Goal: Obtain resource: Download file/media

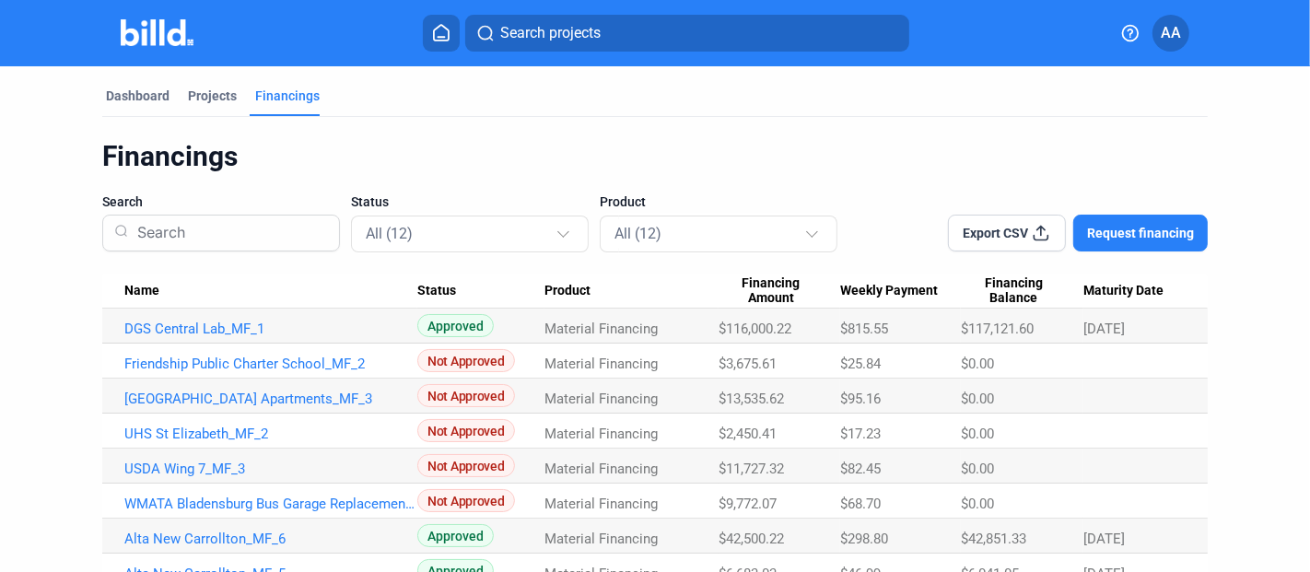
click at [1174, 41] on span "AA" at bounding box center [1171, 33] width 20 height 22
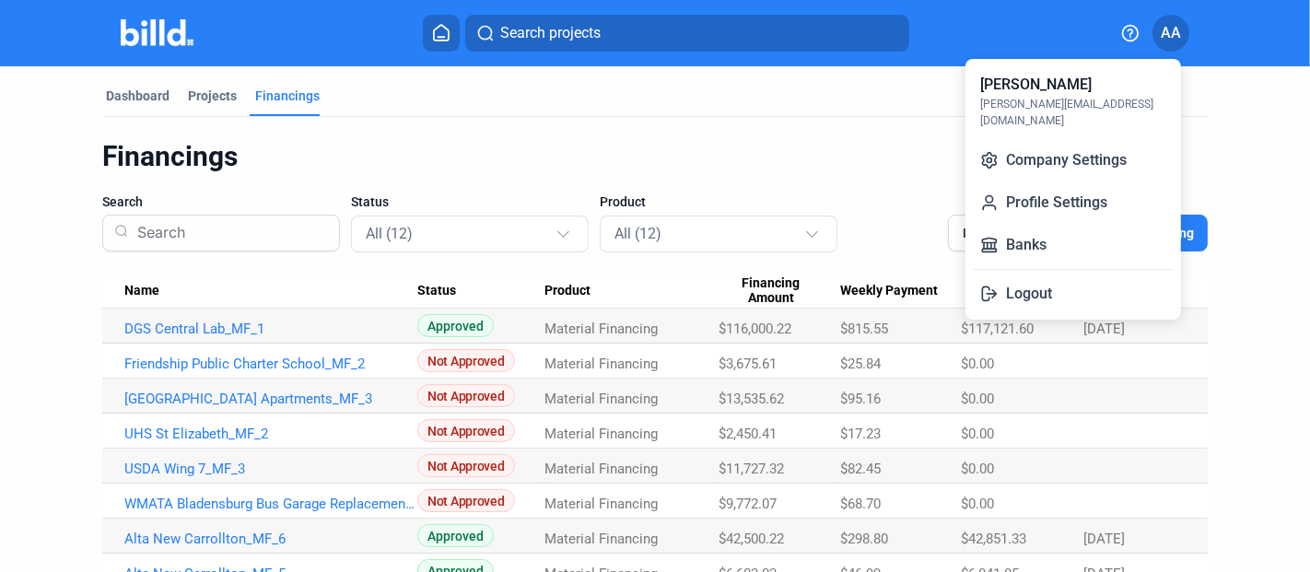
click at [210, 110] on div at bounding box center [655, 286] width 1310 height 572
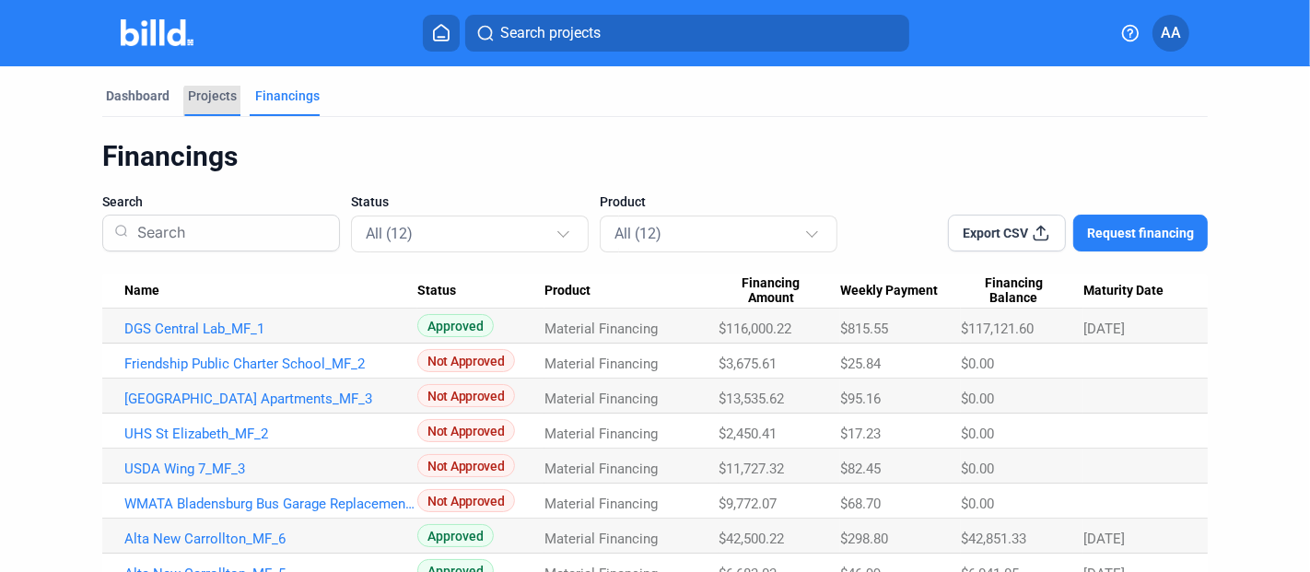
click at [221, 112] on div "Projects" at bounding box center [212, 101] width 56 height 29
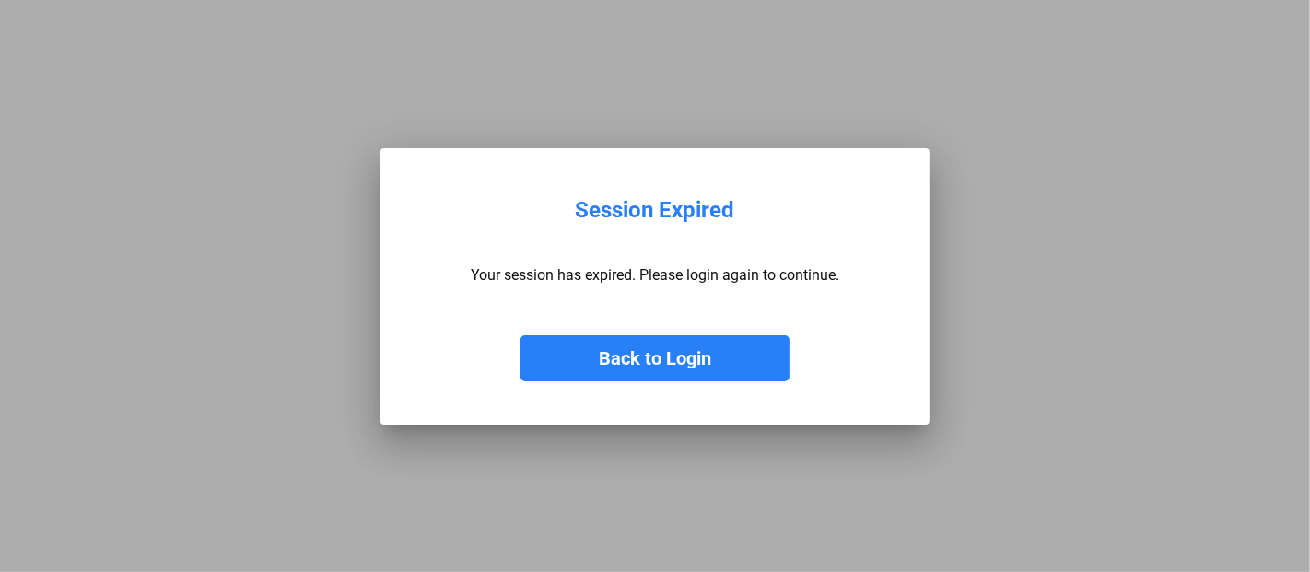
click at [652, 370] on button "Back to Login" at bounding box center [655, 358] width 269 height 46
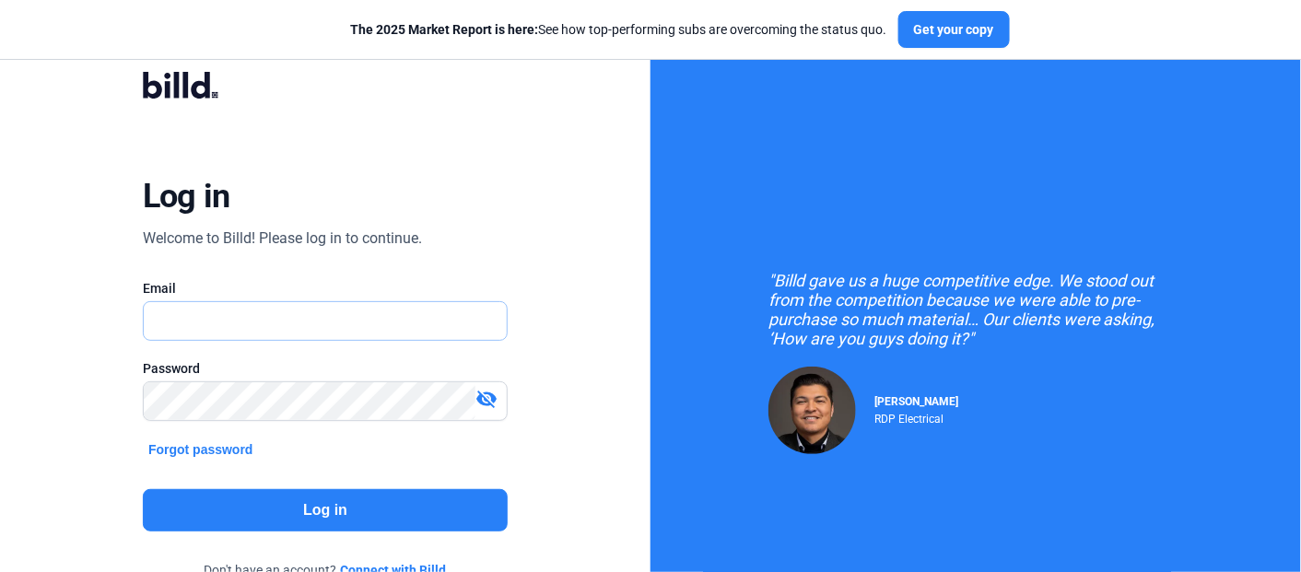
drag, startPoint x: 346, startPoint y: 319, endPoint x: 351, endPoint y: 332, distance: 13.7
click at [346, 319] on input "text" at bounding box center [316, 321] width 344 height 38
type input "[PERSON_NAME][EMAIL_ADDRESS][DOMAIN_NAME]"
click at [332, 377] on div "Password visibility_off" at bounding box center [325, 399] width 365 height 80
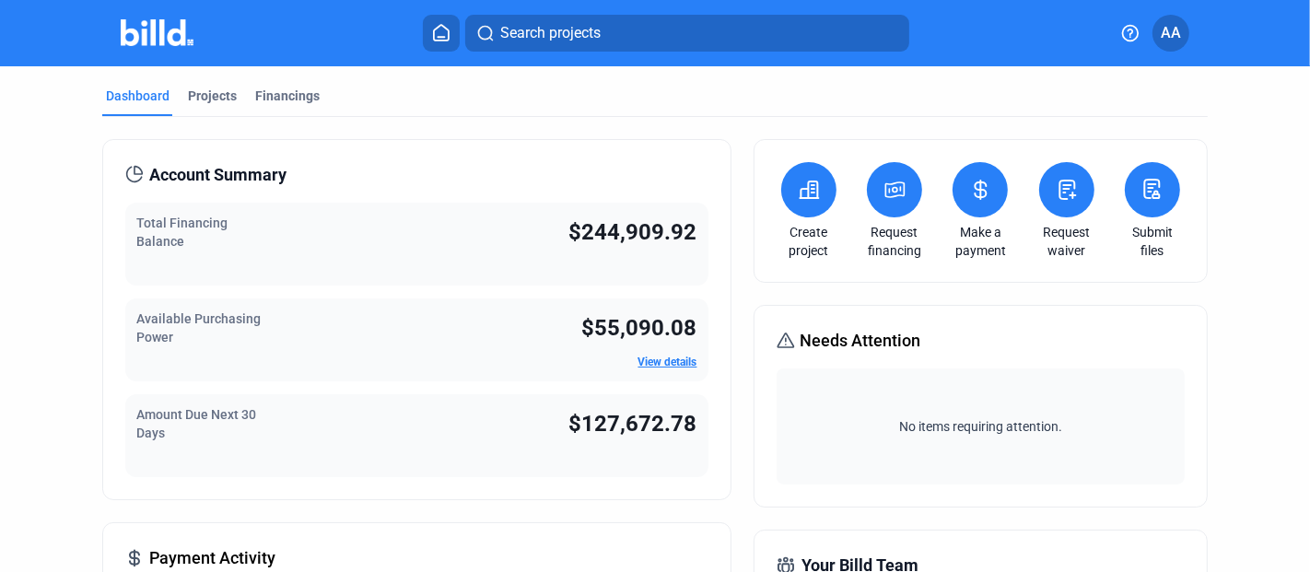
click at [965, 241] on link "Make a payment" at bounding box center [980, 241] width 65 height 37
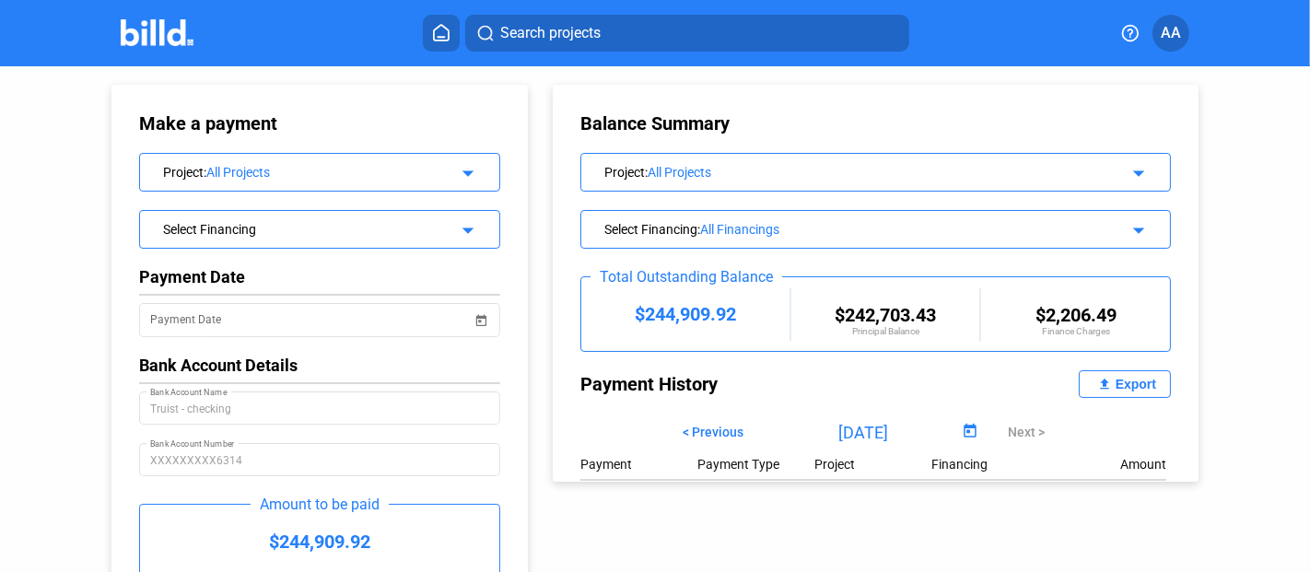
click at [279, 219] on div "Select Financing" at bounding box center [304, 227] width 282 height 18
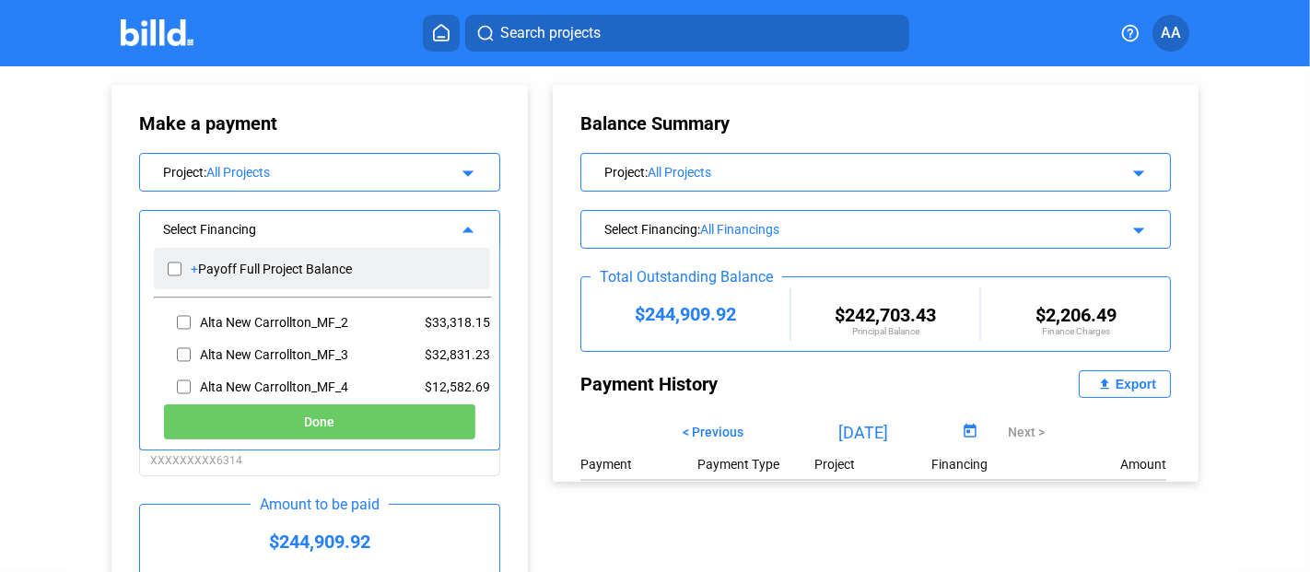
click at [178, 270] on input "checkbox" at bounding box center [175, 269] width 14 height 28
checkbox input "true"
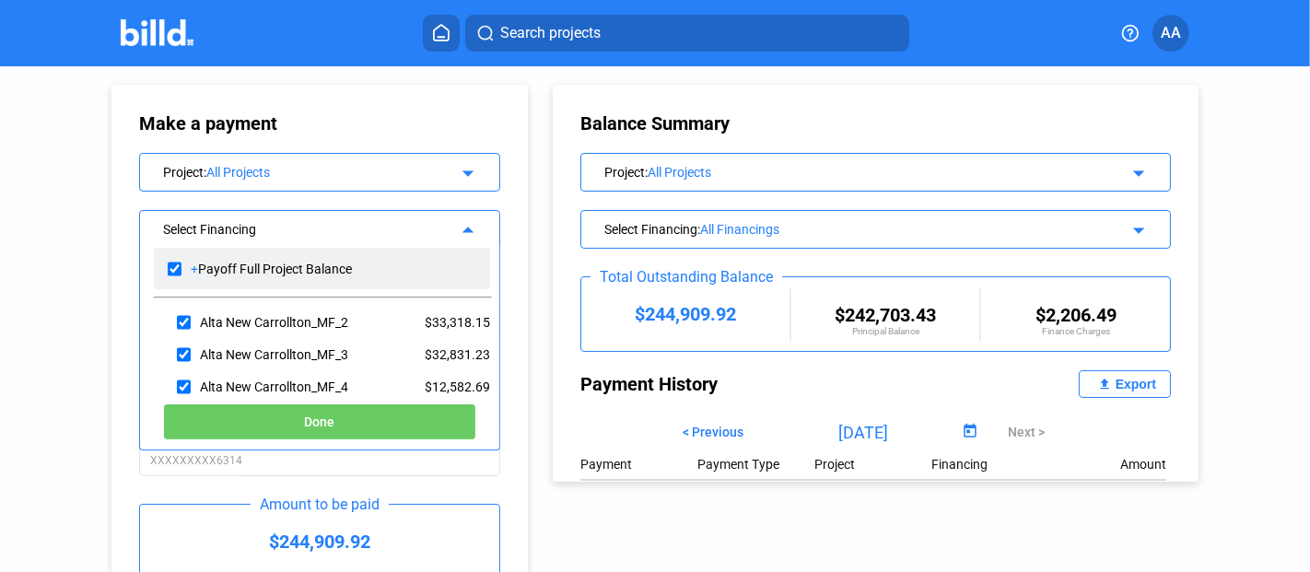
checkbox input "true"
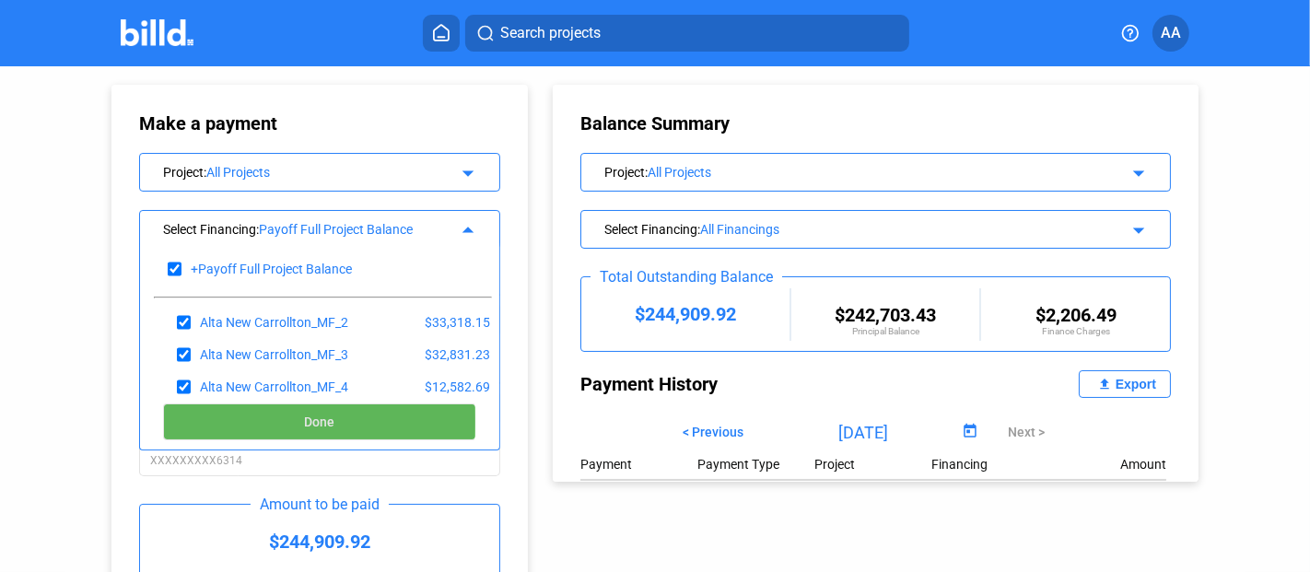
click at [286, 421] on button "Done" at bounding box center [319, 422] width 313 height 37
type input "[DATE]"
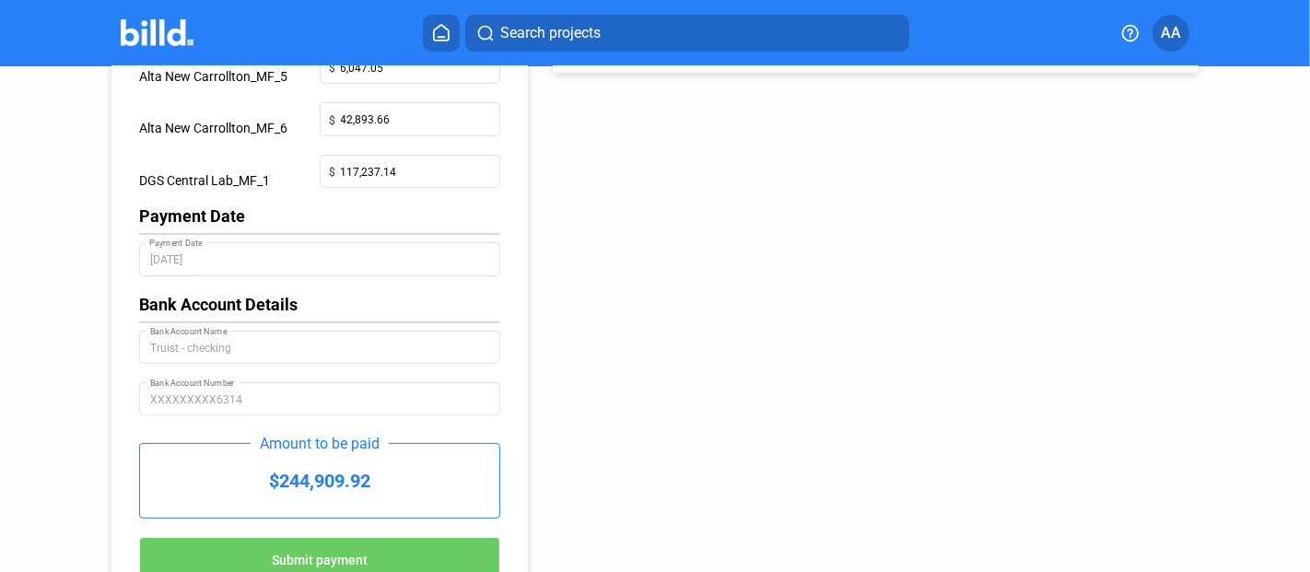
scroll to position [492, 0]
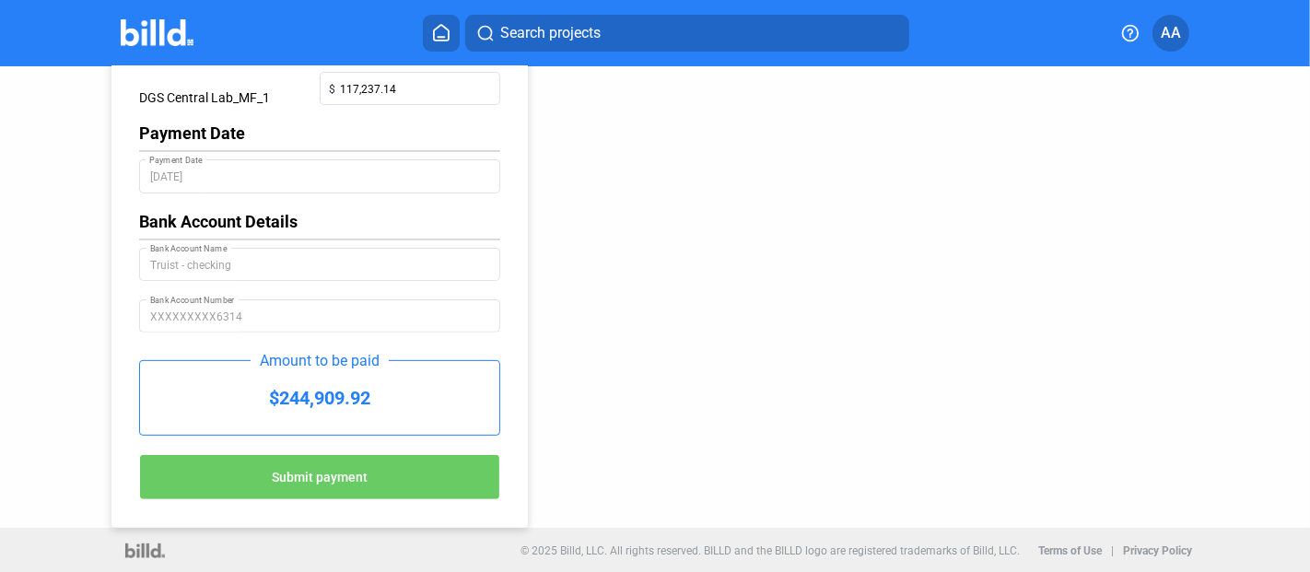
click at [362, 472] on span "Submit payment" at bounding box center [320, 478] width 96 height 15
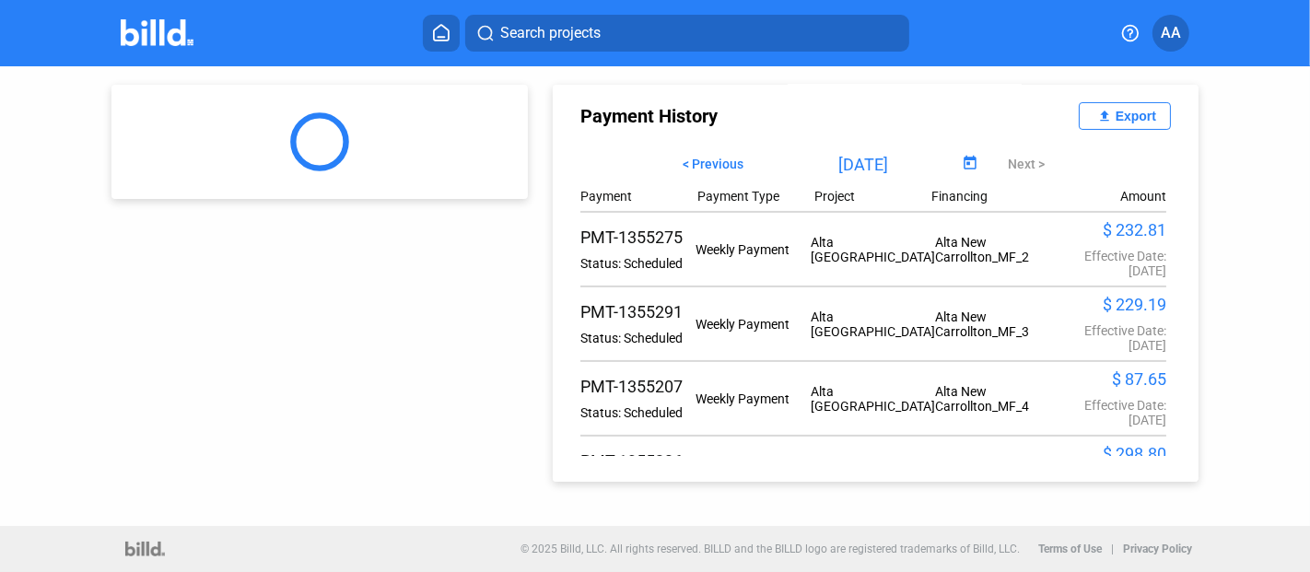
scroll to position [0, 0]
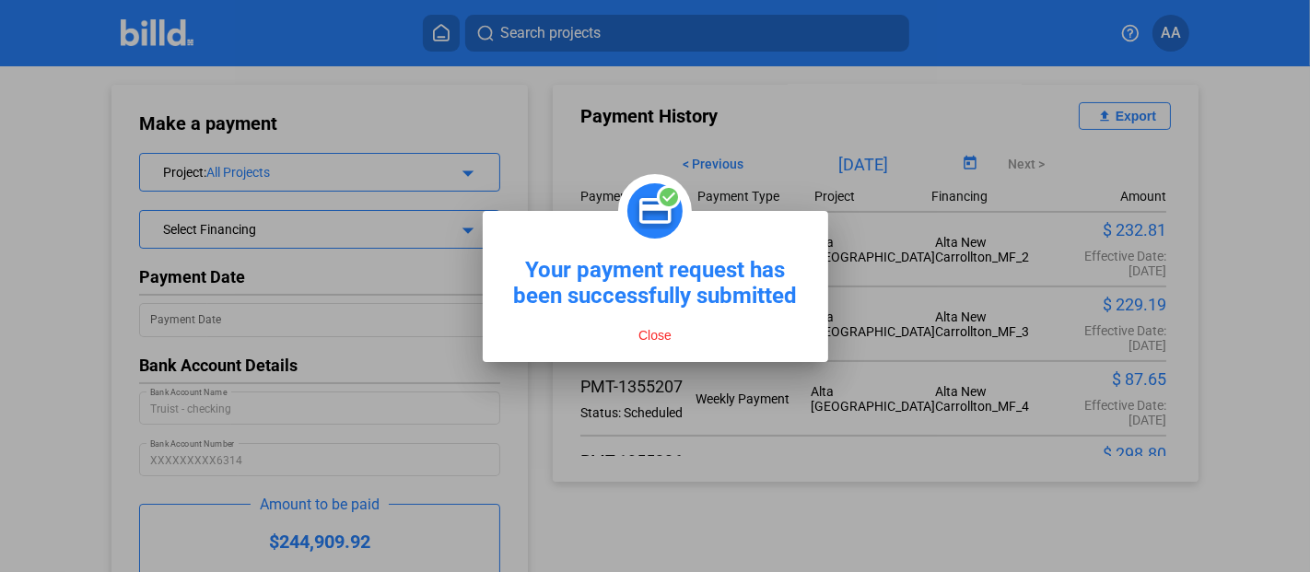
click at [676, 335] on button "Close" at bounding box center [655, 335] width 44 height 17
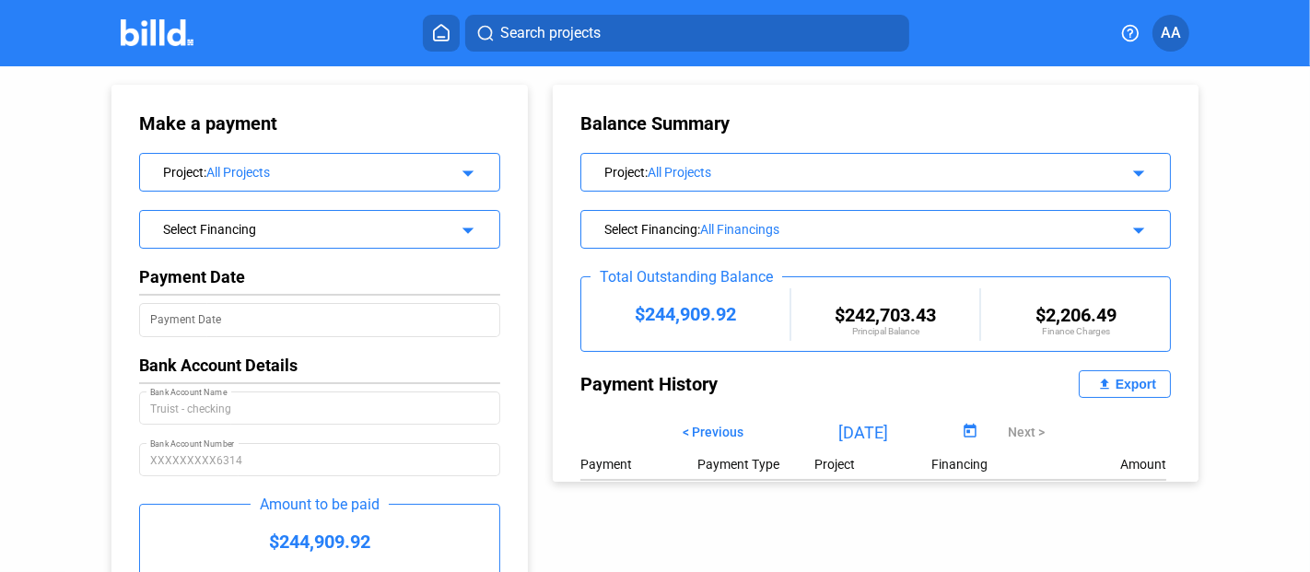
click at [430, 30] on home-icon at bounding box center [441, 33] width 22 height 18
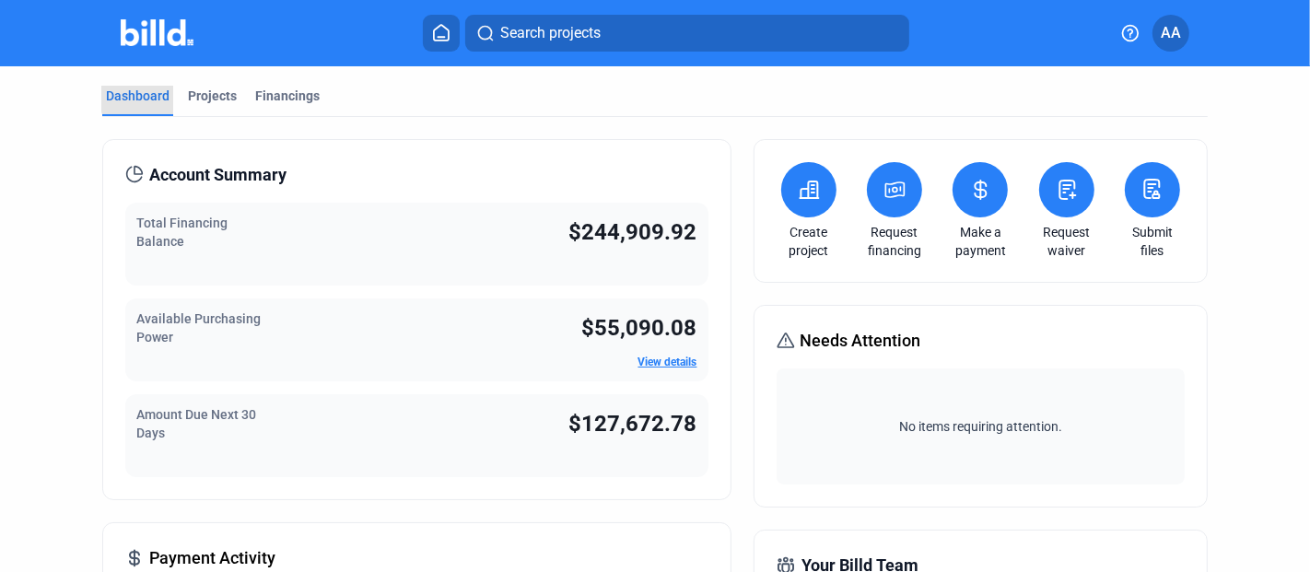
click at [162, 93] on div "Dashboard" at bounding box center [138, 96] width 64 height 18
click at [219, 97] on div "Projects" at bounding box center [212, 96] width 49 height 18
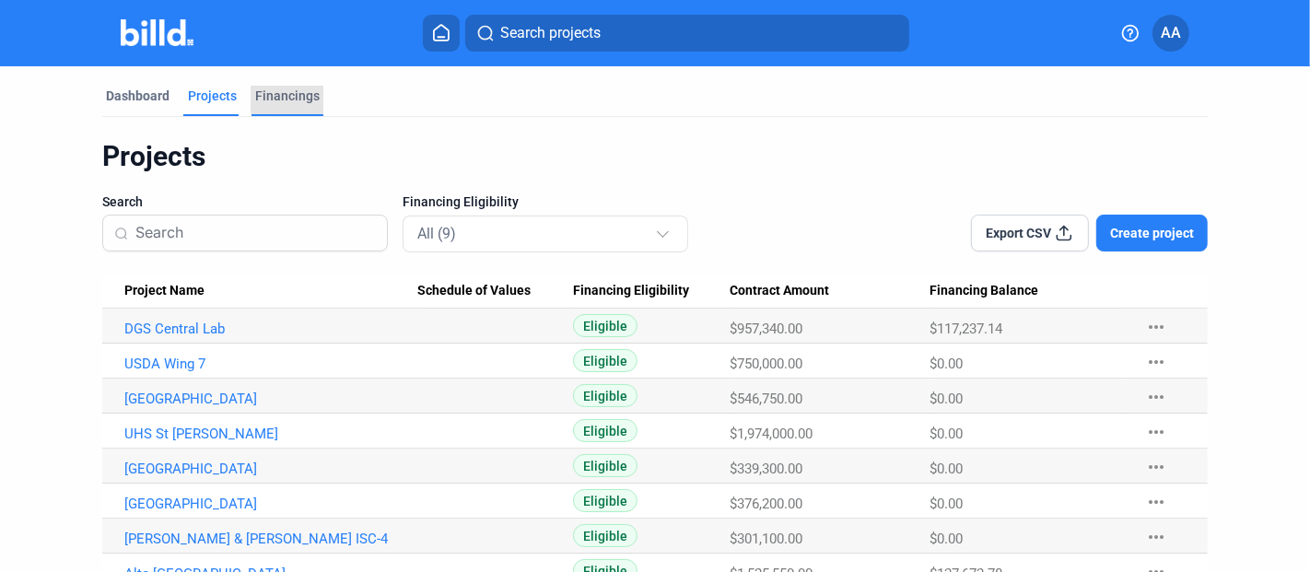
click at [302, 95] on div "Financings" at bounding box center [287, 96] width 65 height 18
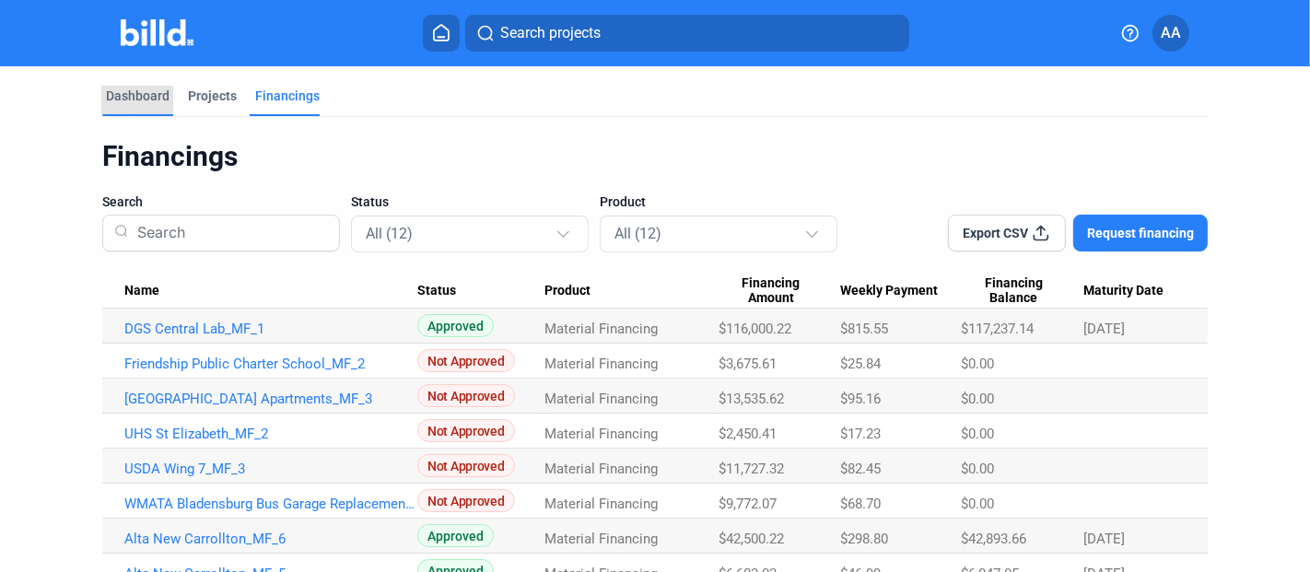
click at [138, 92] on div "Dashboard" at bounding box center [138, 96] width 64 height 18
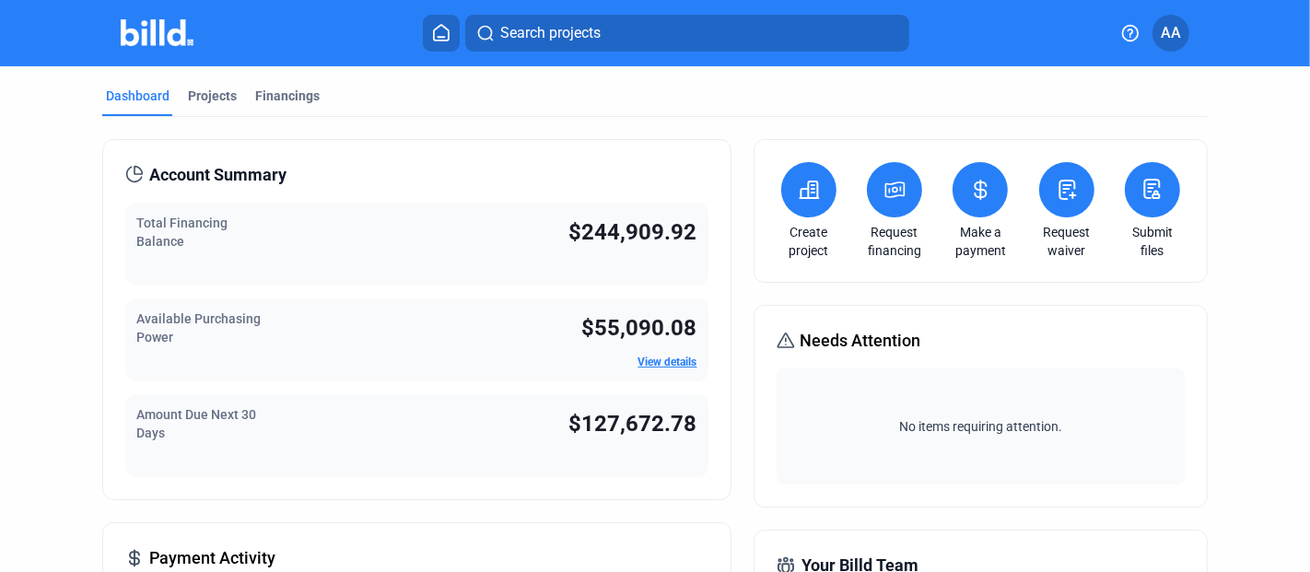
click at [645, 240] on span "$244,909.92" at bounding box center [633, 232] width 128 height 26
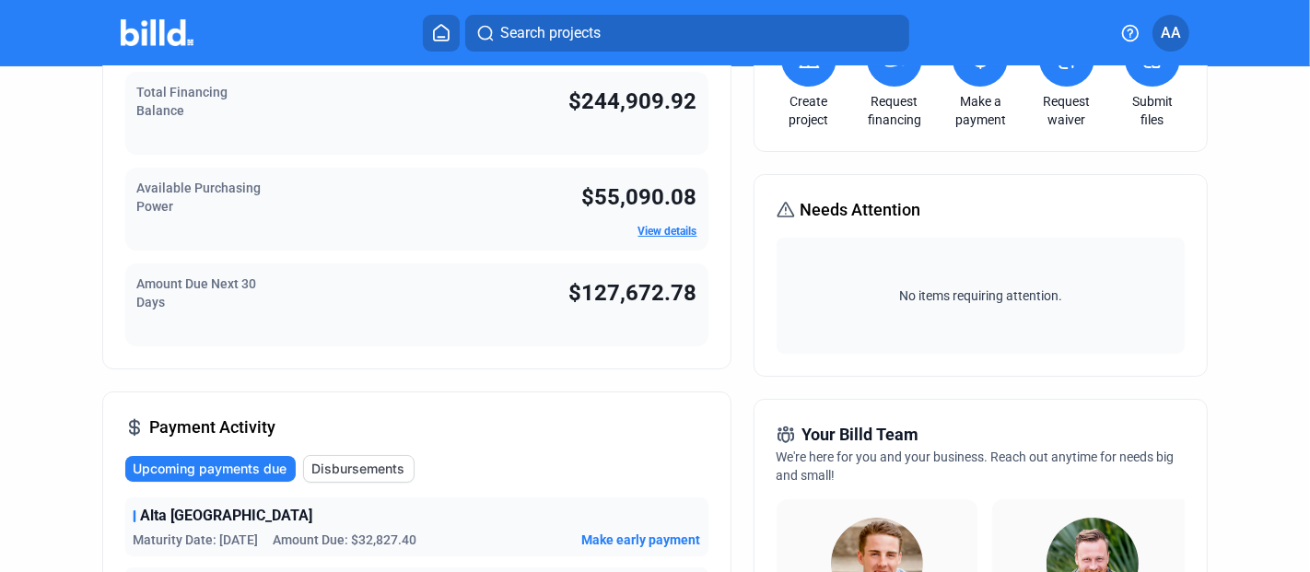
scroll to position [205, 0]
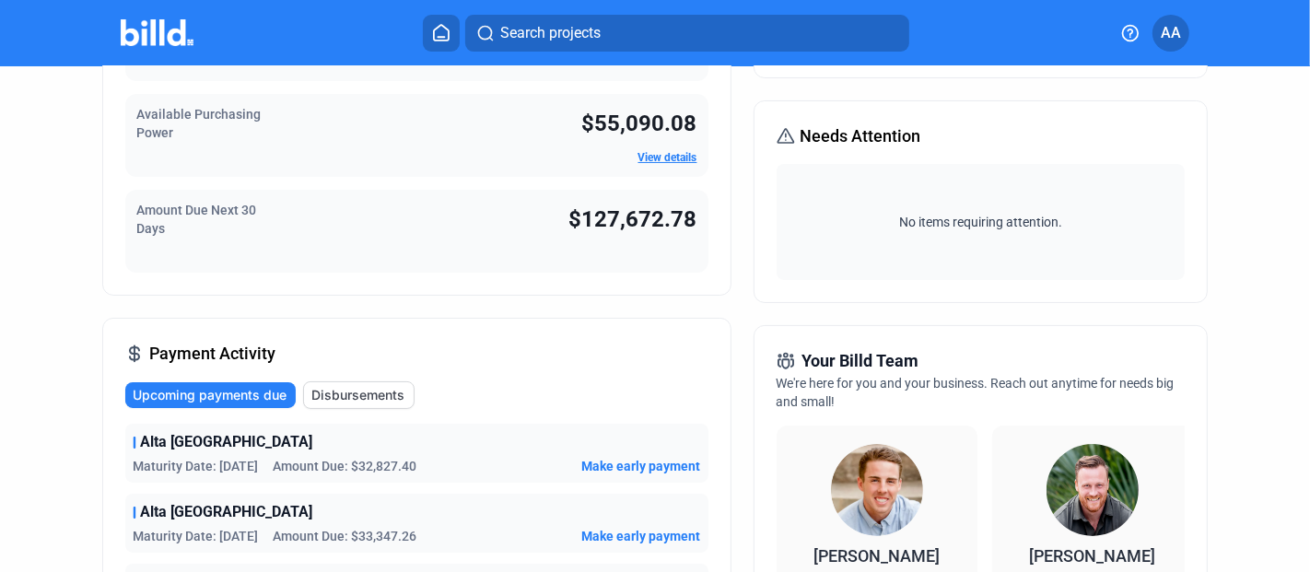
click at [370, 392] on span "Disbursements" at bounding box center [357, 395] width 93 height 18
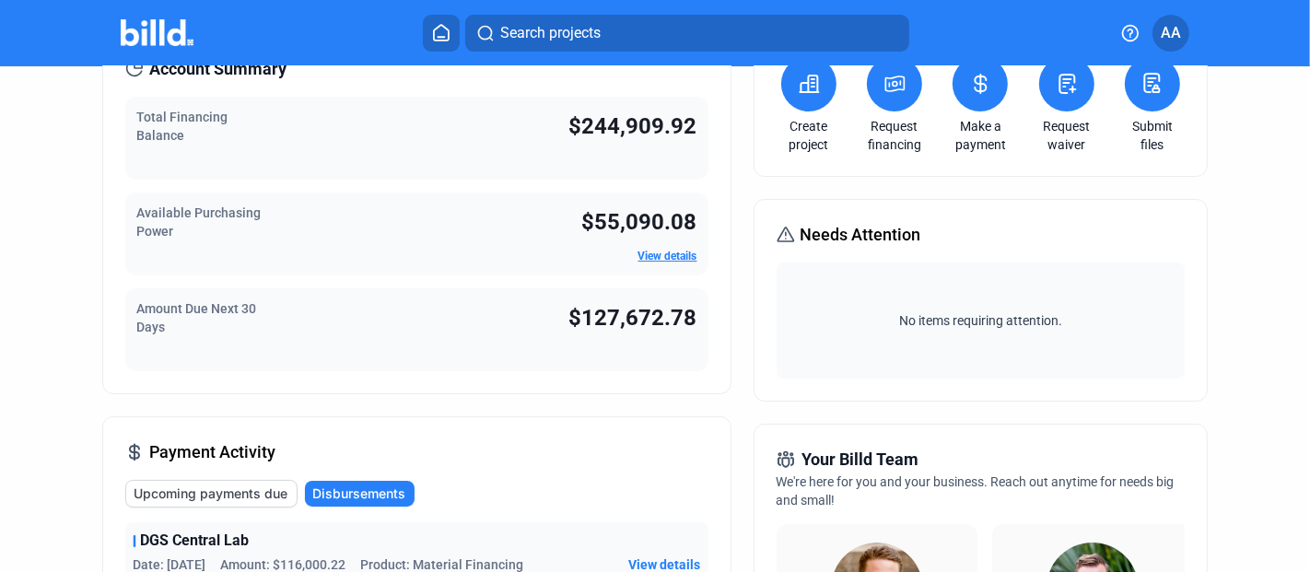
scroll to position [0, 0]
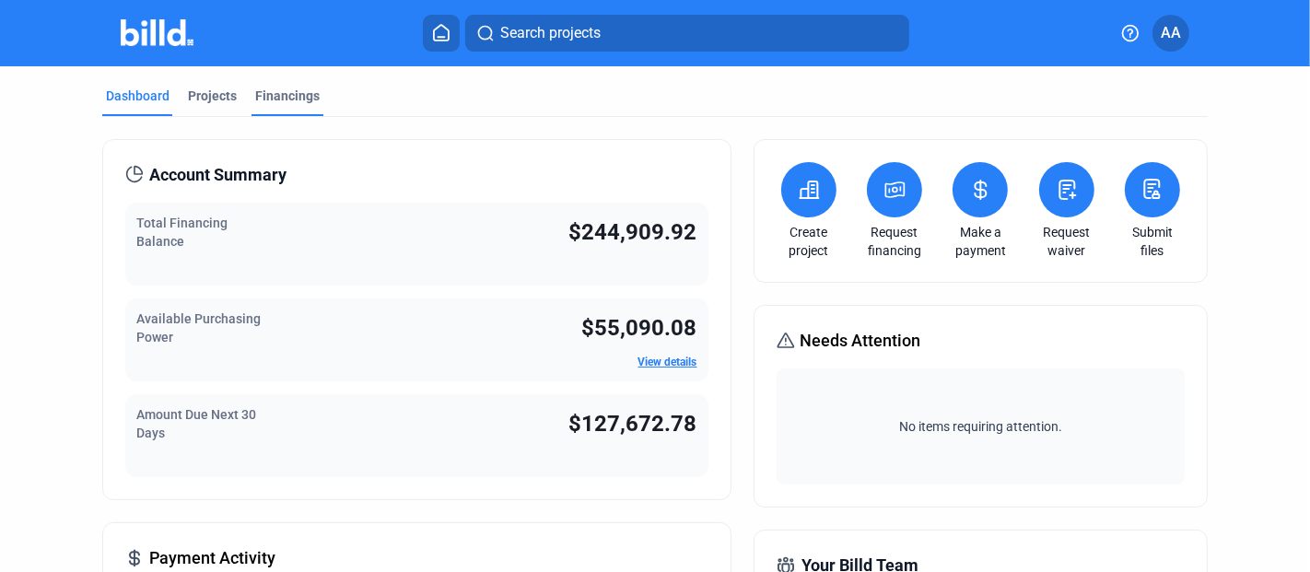
click at [273, 96] on div "Financings" at bounding box center [287, 96] width 65 height 18
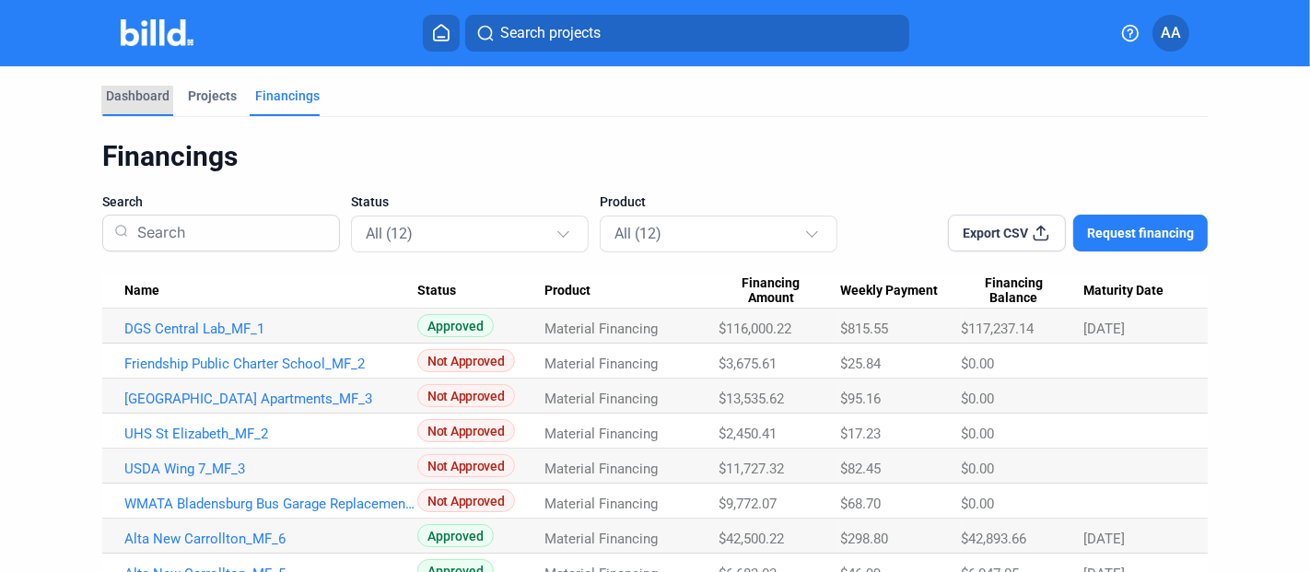
click at [153, 90] on div "Dashboard" at bounding box center [138, 96] width 64 height 18
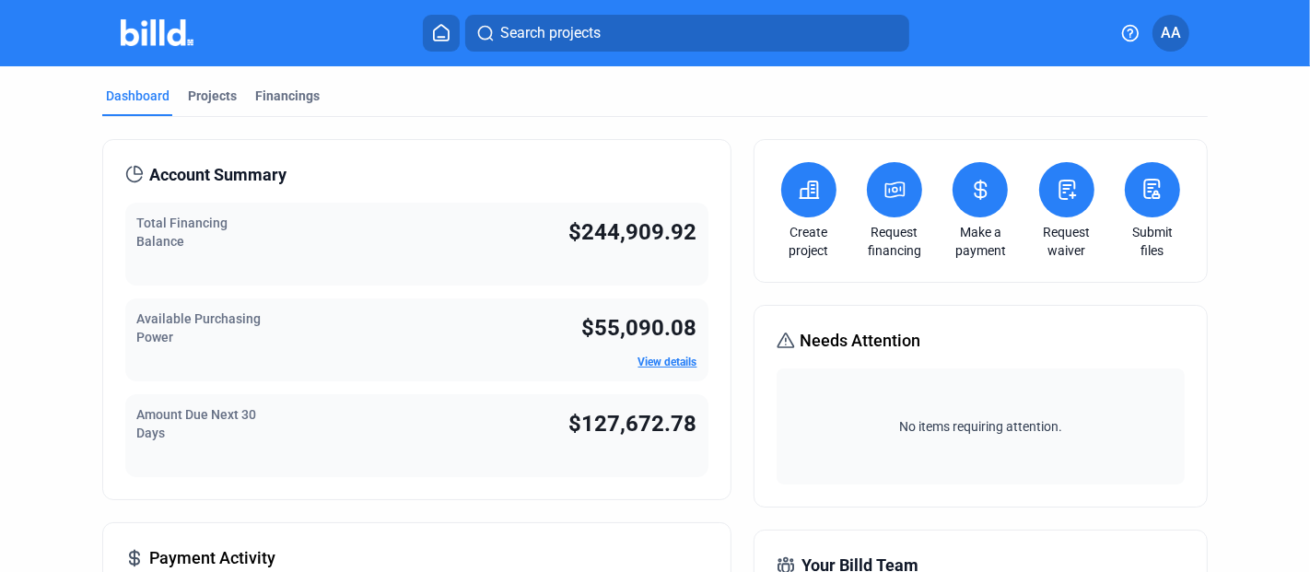
click at [530, 250] on div "Total Financing Balance $244,909.92" at bounding box center [416, 244] width 582 height 83
click at [572, 230] on span "$244,909.92" at bounding box center [633, 232] width 128 height 26
click at [240, 452] on div "Amount Due Next 30 Days" at bounding box center [219, 435] width 166 height 61
click at [299, 101] on div "Financings" at bounding box center [287, 96] width 65 height 18
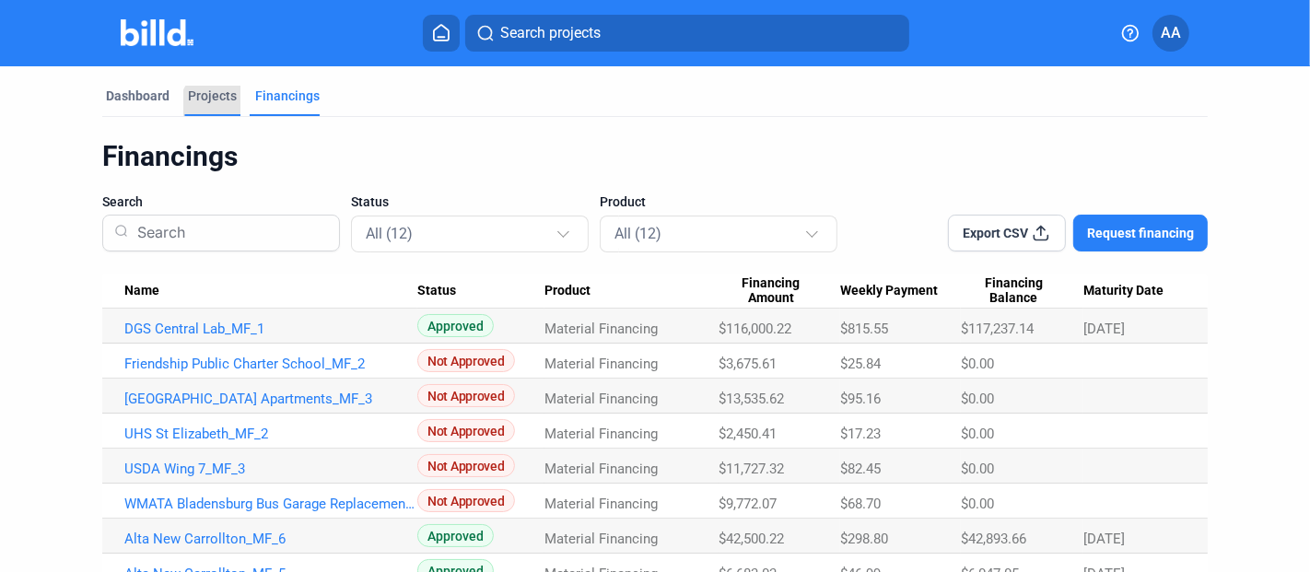
click at [214, 103] on div "Projects" at bounding box center [212, 96] width 49 height 18
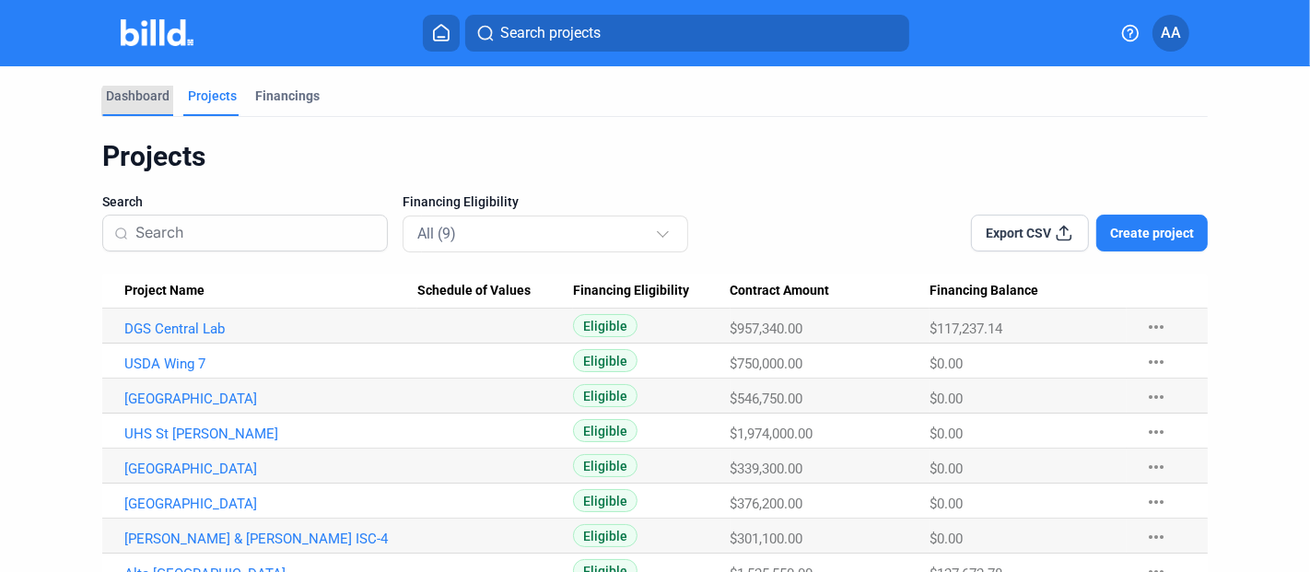
click at [139, 108] on div "Dashboard" at bounding box center [137, 101] width 71 height 29
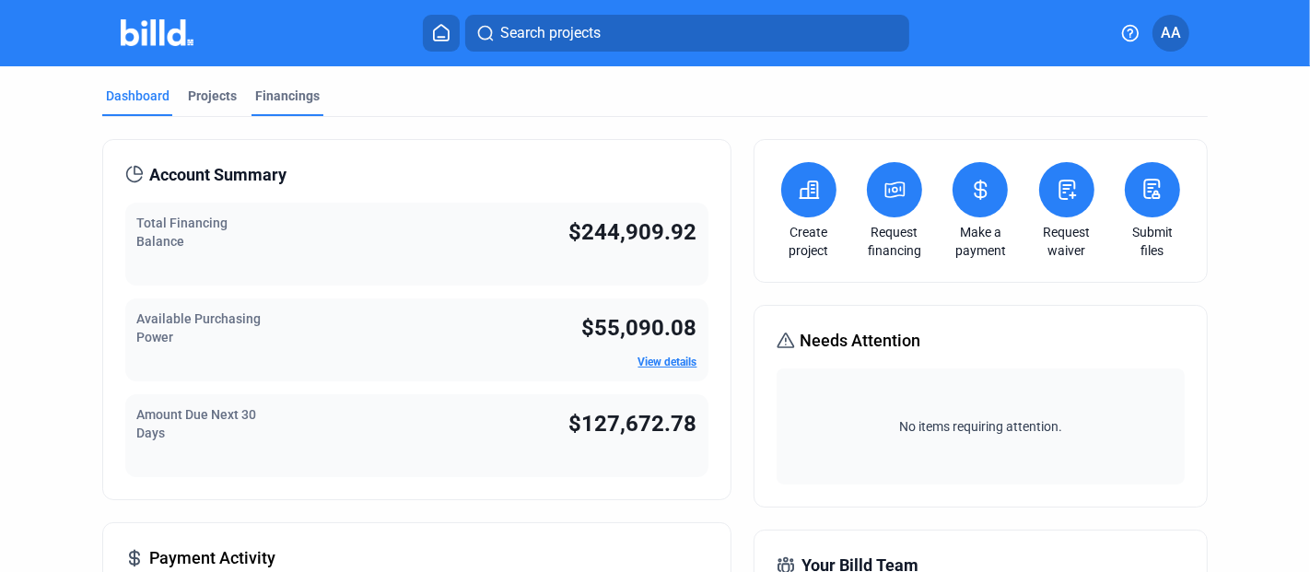
click at [276, 99] on div "Financings" at bounding box center [287, 96] width 65 height 18
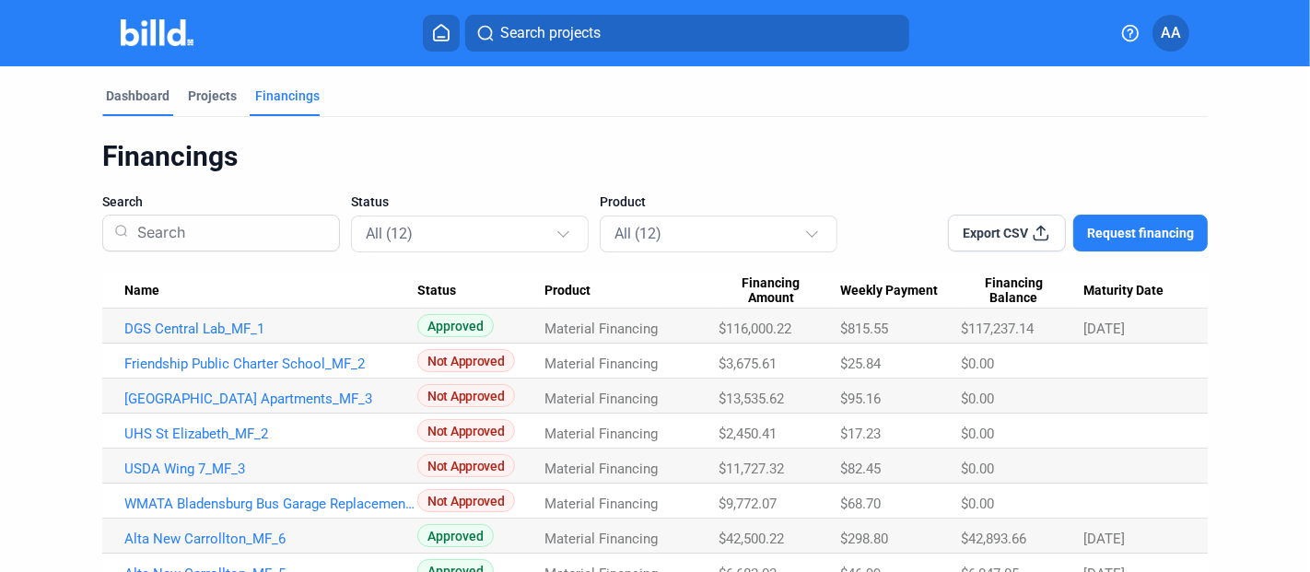
click at [129, 97] on div "Dashboard" at bounding box center [138, 96] width 64 height 18
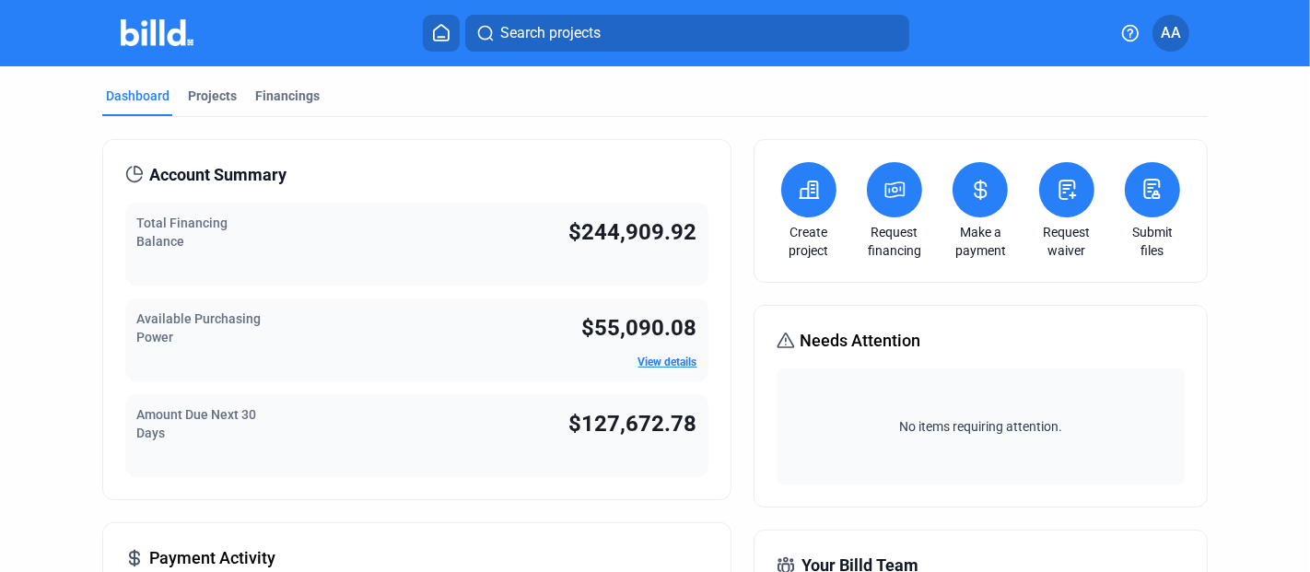
click at [976, 188] on icon at bounding box center [981, 190] width 11 height 18
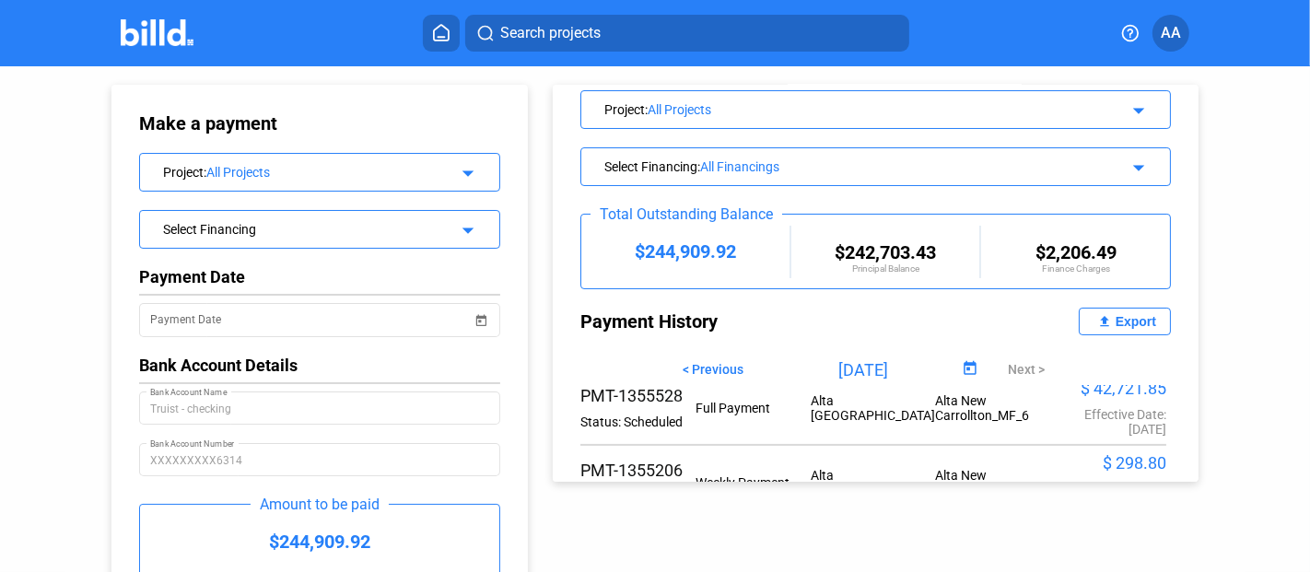
scroll to position [205, 0]
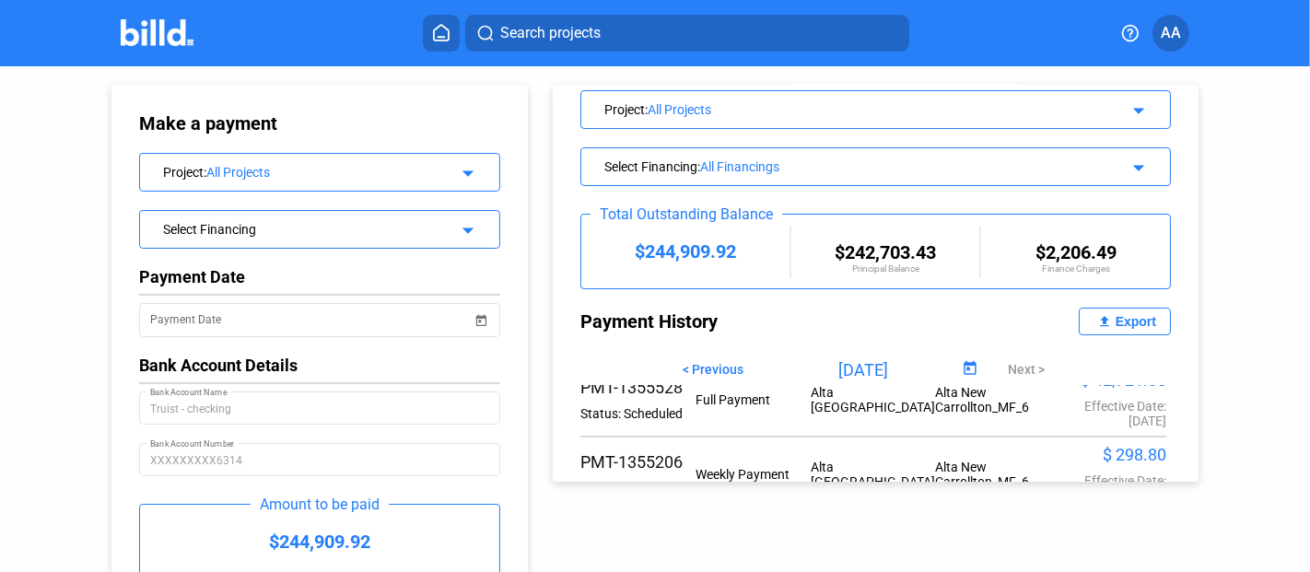
click at [1124, 323] on div "Export" at bounding box center [1136, 321] width 41 height 15
click at [953, 364] on span "Open calendar" at bounding box center [970, 369] width 44 height 44
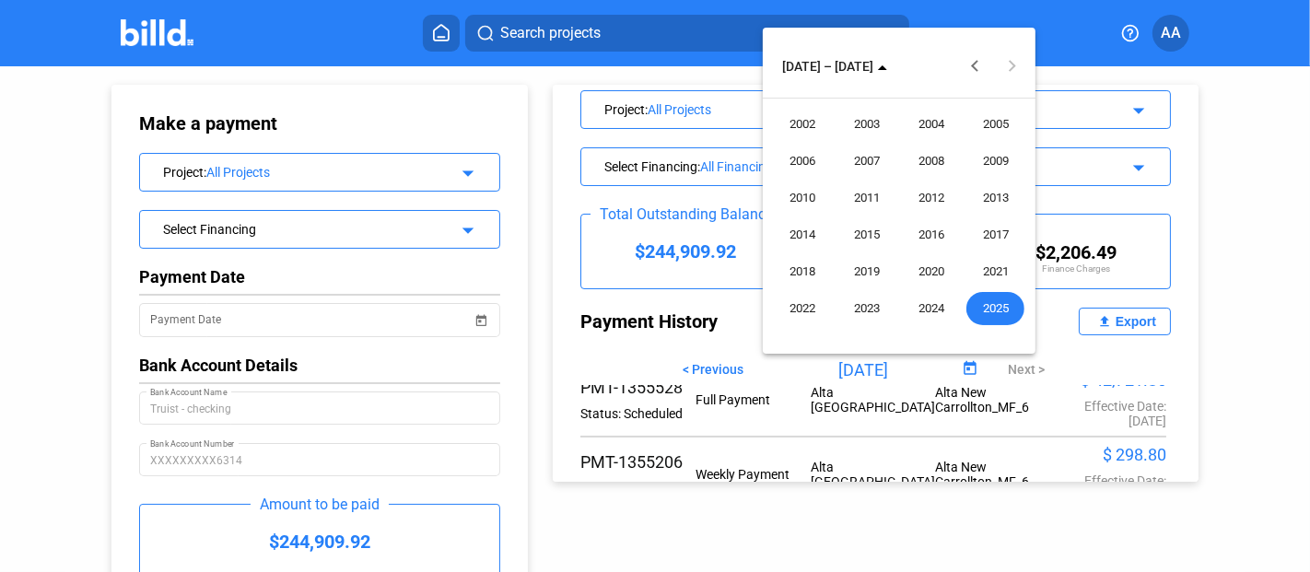
click at [995, 311] on span "2025" at bounding box center [996, 308] width 58 height 33
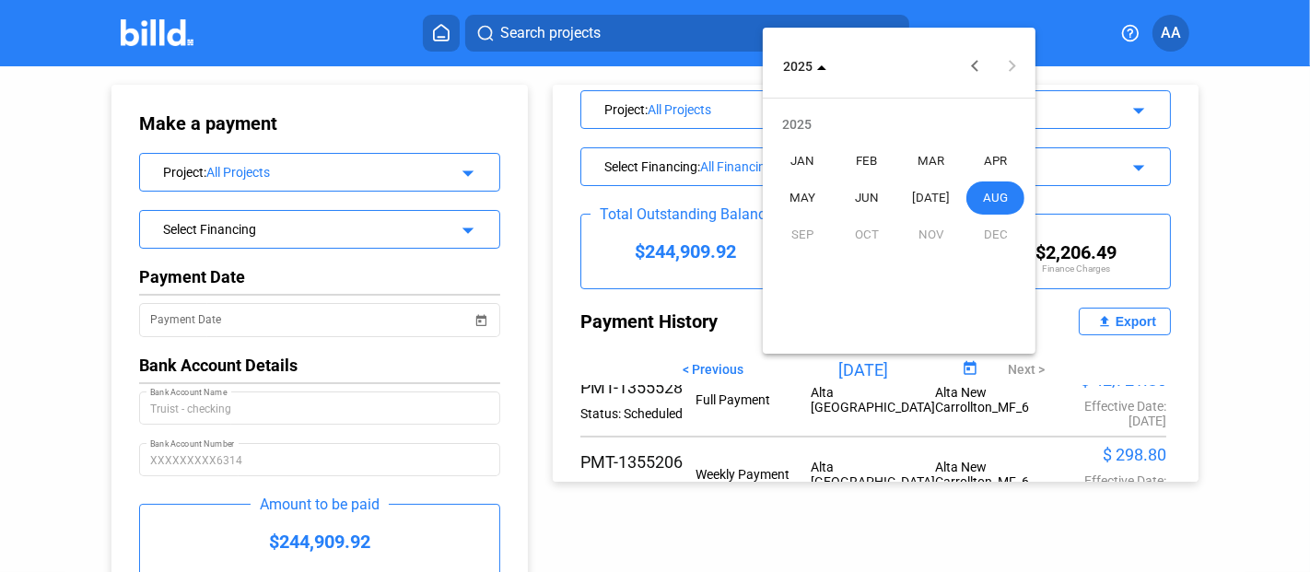
click at [808, 193] on span "MAY" at bounding box center [802, 198] width 58 height 33
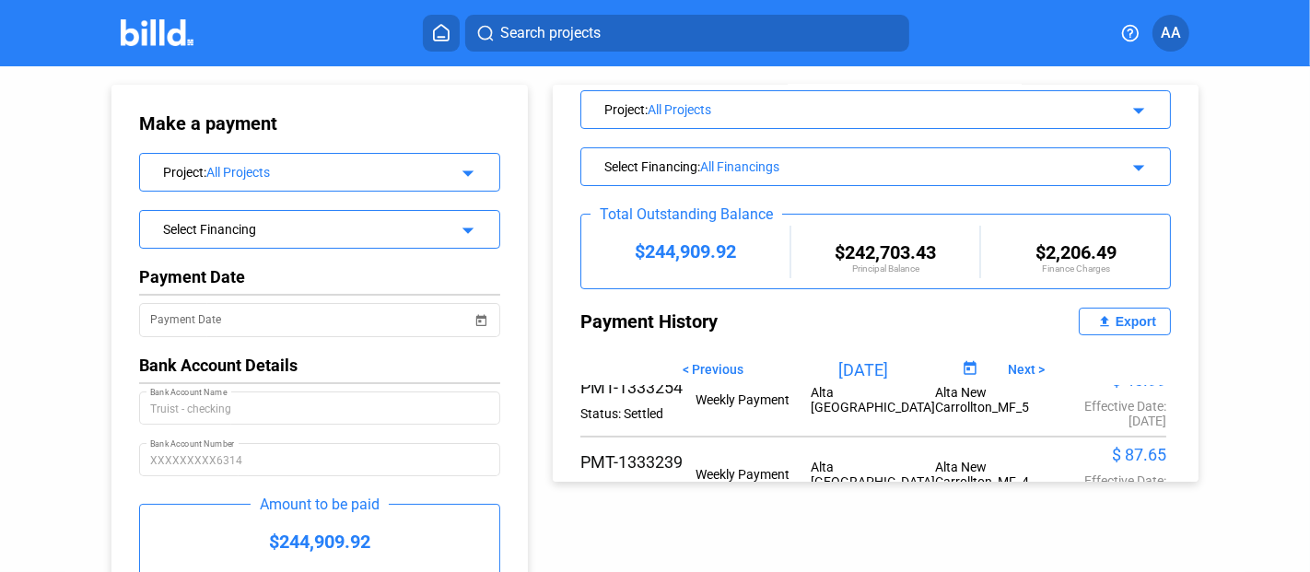
click at [1116, 324] on div "Export" at bounding box center [1136, 321] width 41 height 15
click at [1014, 362] on span "Next >" at bounding box center [1026, 369] width 37 height 15
click at [1095, 316] on mat-icon "file_upload" at bounding box center [1105, 322] width 22 height 22
click at [1011, 370] on span "Next >" at bounding box center [1026, 369] width 37 height 15
type input "[DATE]"
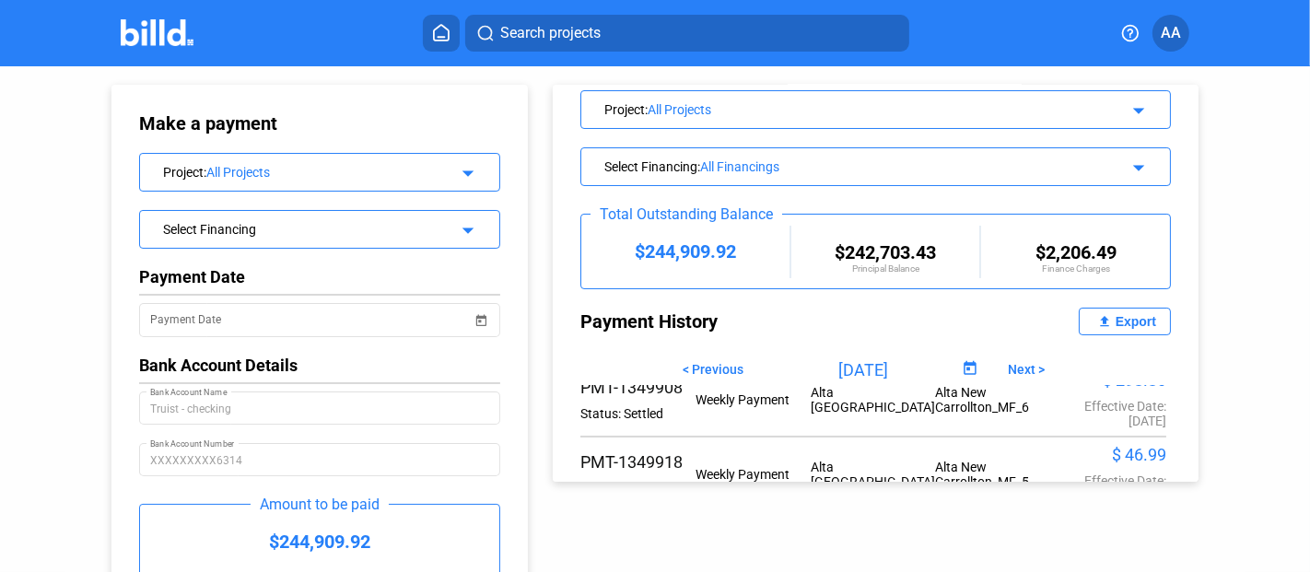
click at [1094, 323] on mat-icon "file_upload" at bounding box center [1105, 322] width 22 height 22
click at [432, 38] on icon at bounding box center [441, 33] width 18 height 18
